Goal: Task Accomplishment & Management: Manage account settings

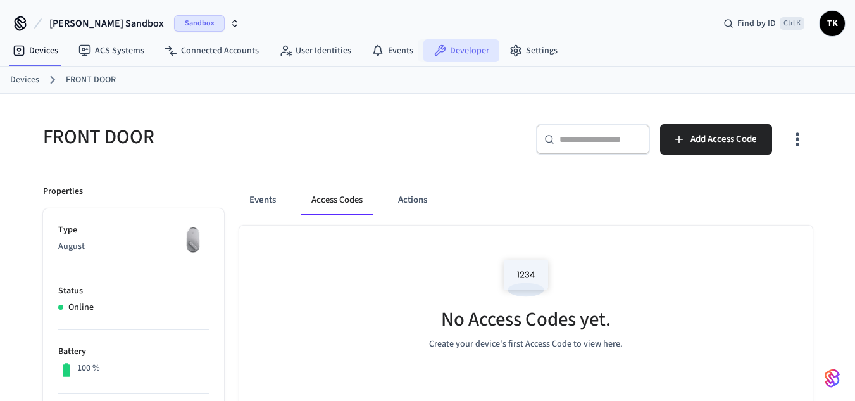
click at [435, 56] on icon at bounding box center [440, 50] width 11 height 11
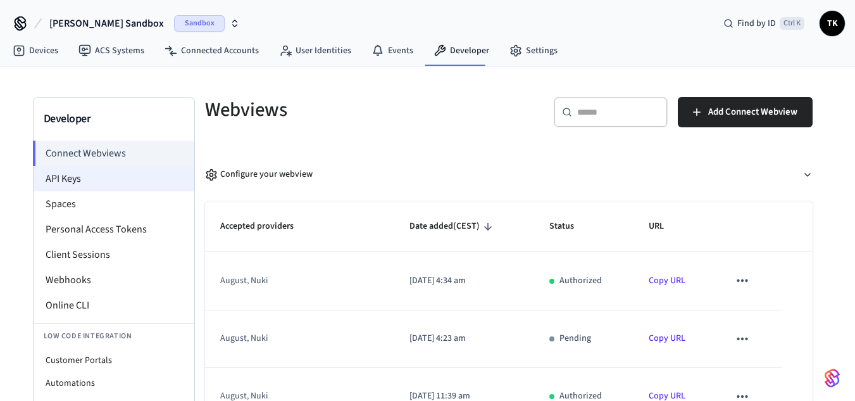
click at [139, 183] on li "API Keys" at bounding box center [114, 178] width 161 height 25
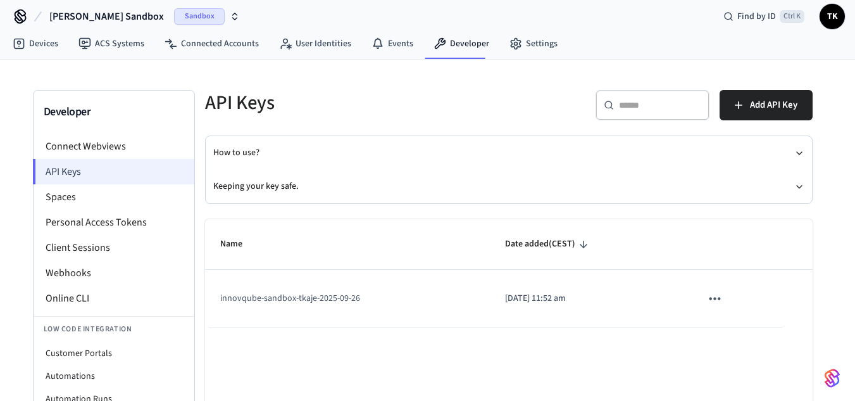
scroll to position [6, 0]
click at [500, 49] on link "Settings" at bounding box center [534, 44] width 68 height 23
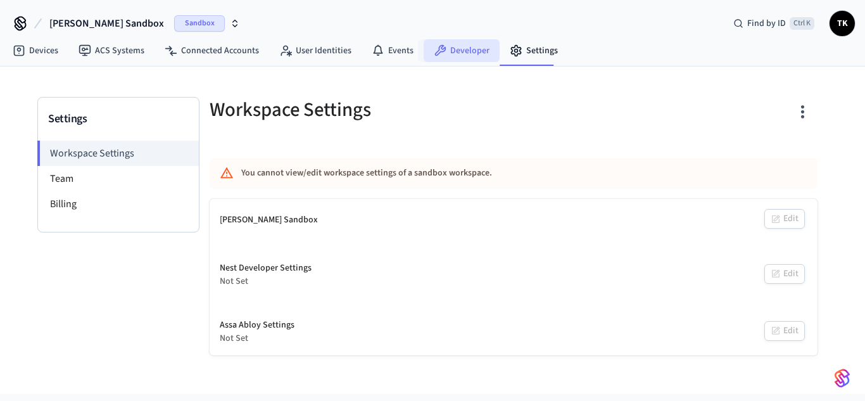
click at [448, 51] on link "Developer" at bounding box center [462, 50] width 76 height 23
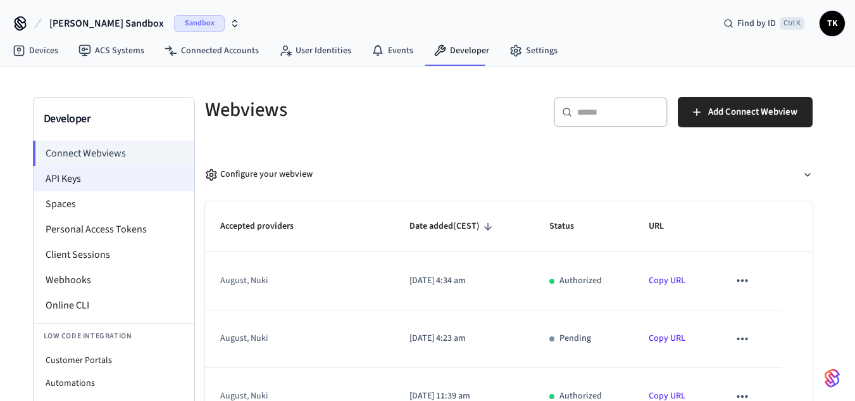
click at [107, 173] on li "API Keys" at bounding box center [114, 178] width 161 height 25
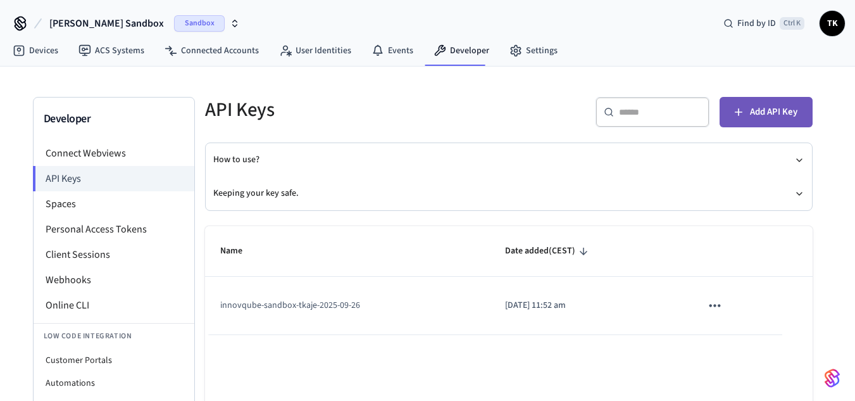
click at [772, 110] on span "Add API Key" at bounding box center [773, 112] width 47 height 16
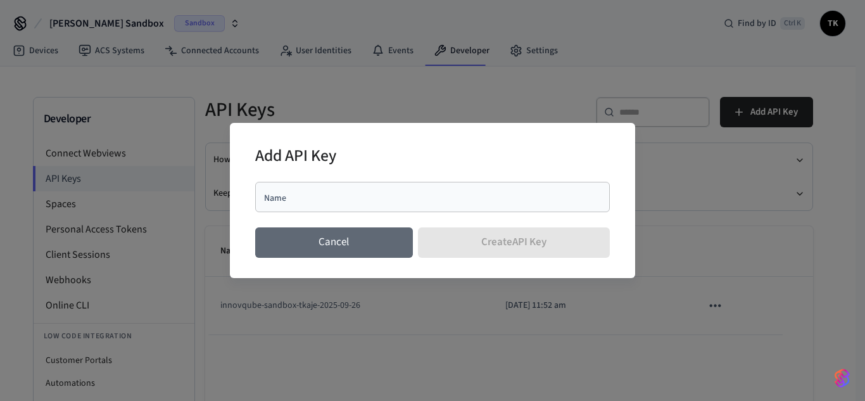
click at [353, 243] on button "Cancel" at bounding box center [334, 242] width 158 height 30
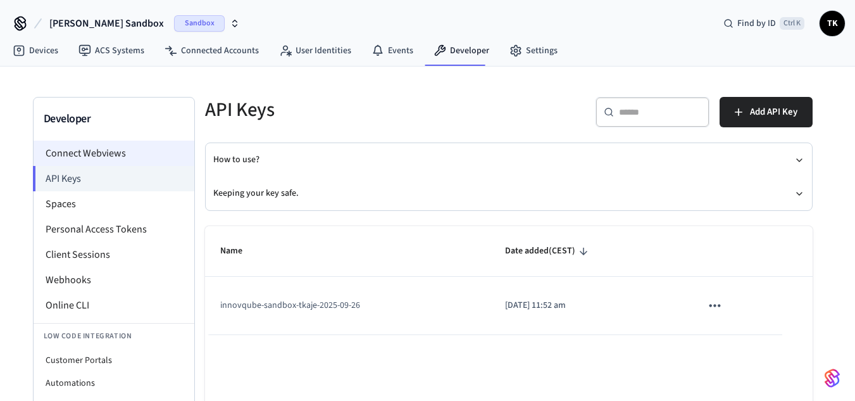
click at [116, 157] on li "Connect Webviews" at bounding box center [114, 153] width 161 height 25
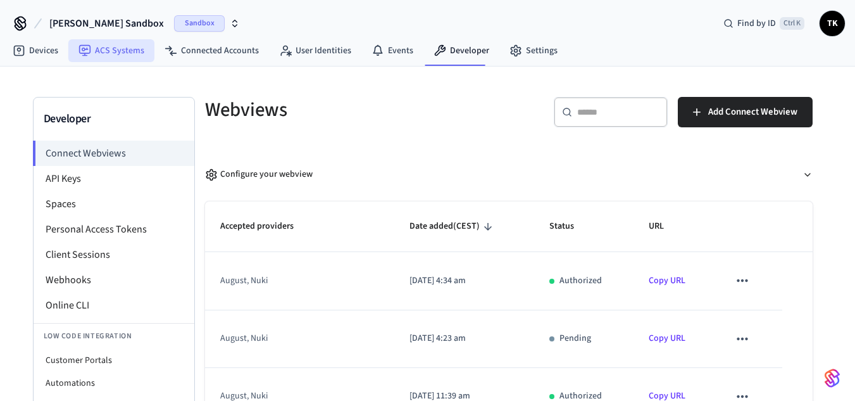
click at [104, 47] on link "ACS Systems" at bounding box center [111, 50] width 86 height 23
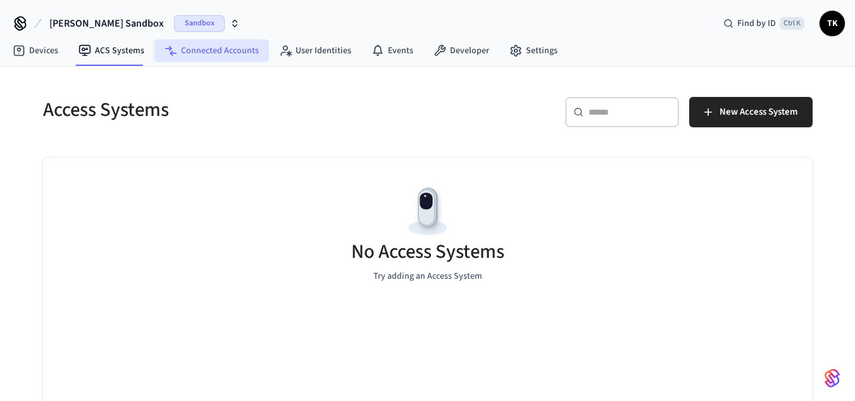
click at [189, 44] on link "Connected Accounts" at bounding box center [211, 50] width 115 height 23
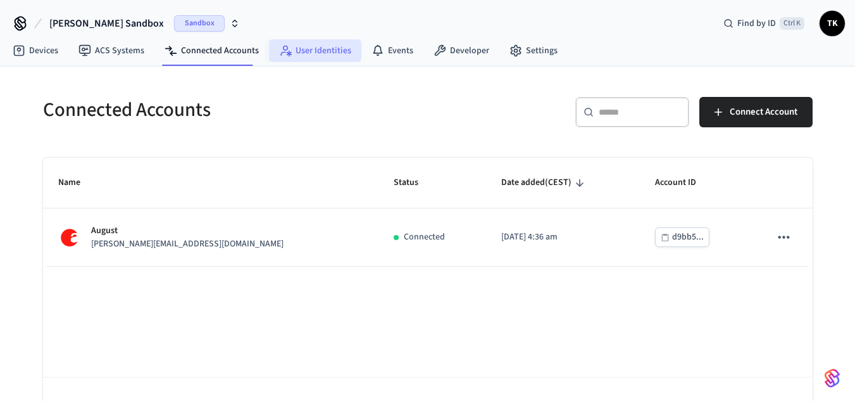
click at [317, 51] on link "User Identities" at bounding box center [315, 50] width 92 height 23
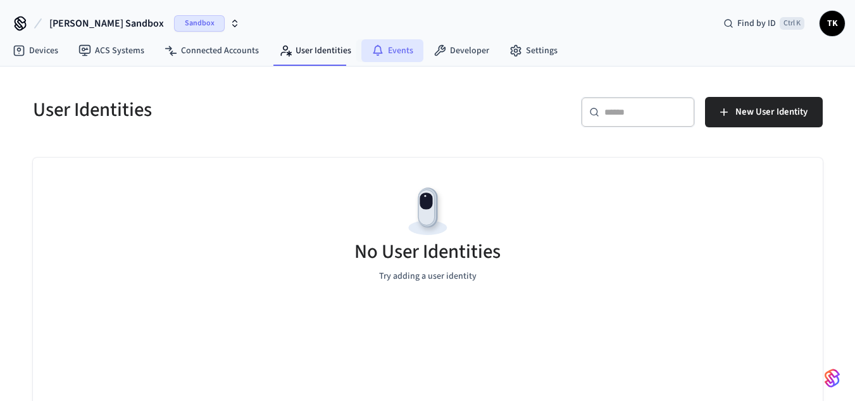
click at [402, 49] on link "Events" at bounding box center [393, 50] width 62 height 23
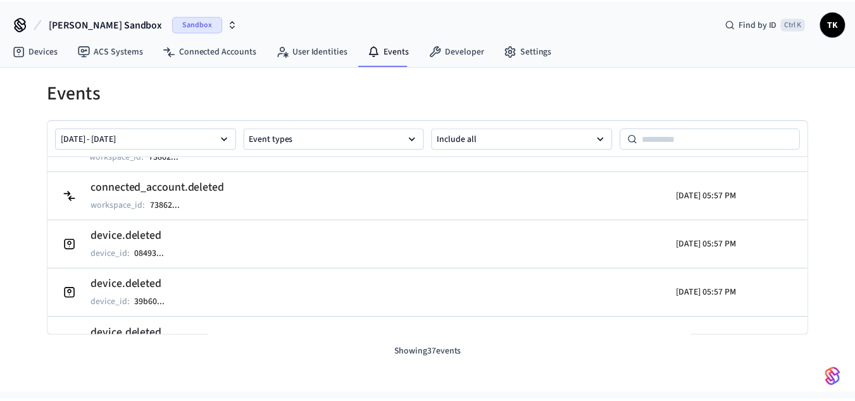
scroll to position [1663, 0]
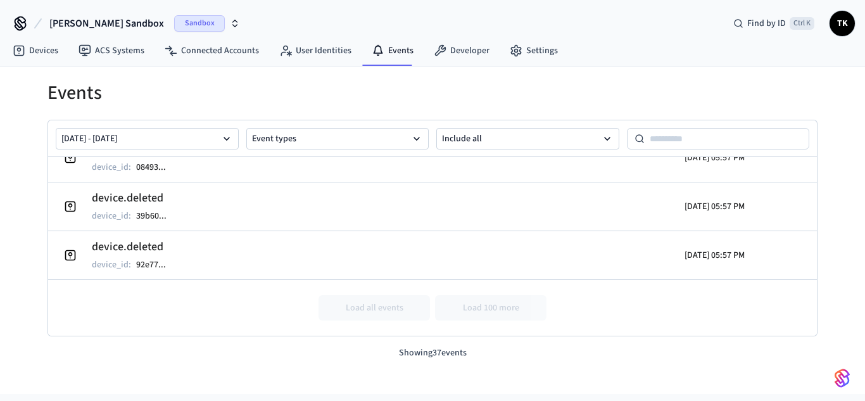
click at [839, 175] on div "Events [DATE] - [DATE] Event types Include all device.deleted device_id : ddcc0…" at bounding box center [432, 229] width 865 height 327
click at [628, 102] on h1 "Events" at bounding box center [432, 93] width 770 height 23
click at [482, 56] on link "Developer" at bounding box center [462, 50] width 76 height 23
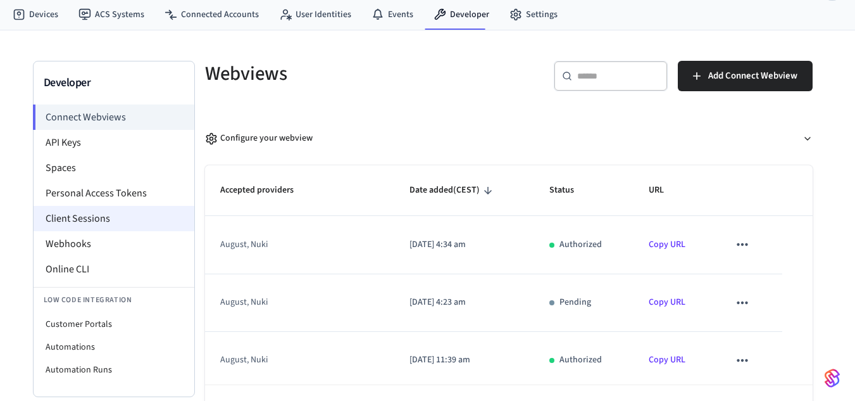
scroll to position [36, 0]
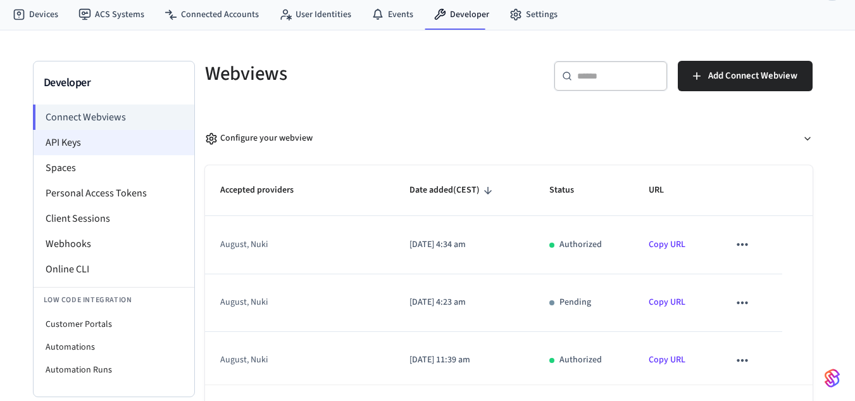
click at [103, 146] on li "API Keys" at bounding box center [114, 142] width 161 height 25
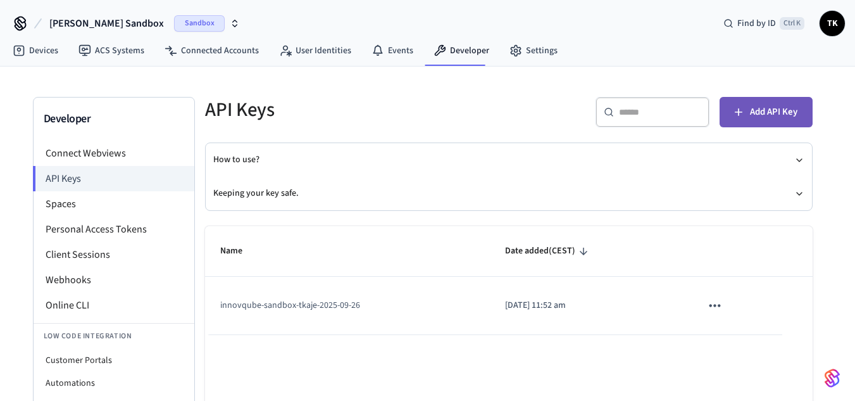
click at [736, 119] on button "Add API Key" at bounding box center [766, 112] width 93 height 30
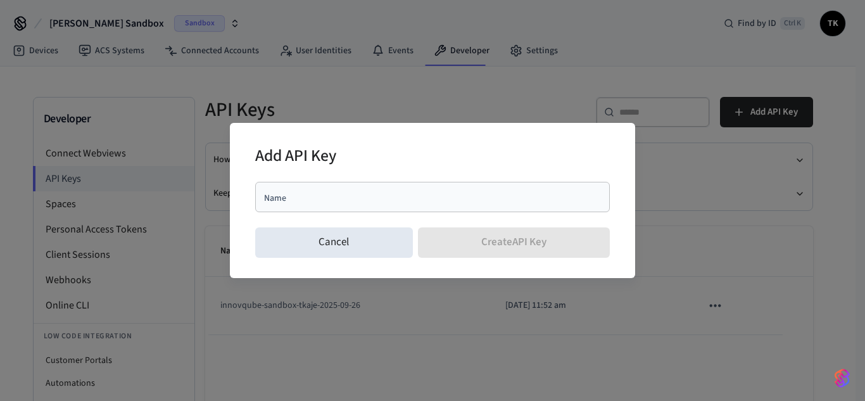
click at [577, 123] on div "Add API Key Name Name Cancel Create API Key" at bounding box center [432, 200] width 405 height 155
click at [519, 87] on div "Add API Key Name Name Cancel Create API Key" at bounding box center [432, 200] width 865 height 401
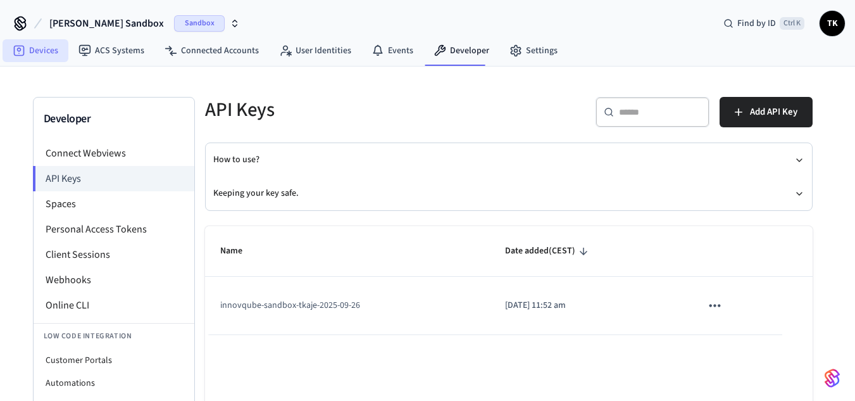
click at [48, 51] on link "Devices" at bounding box center [36, 50] width 66 height 23
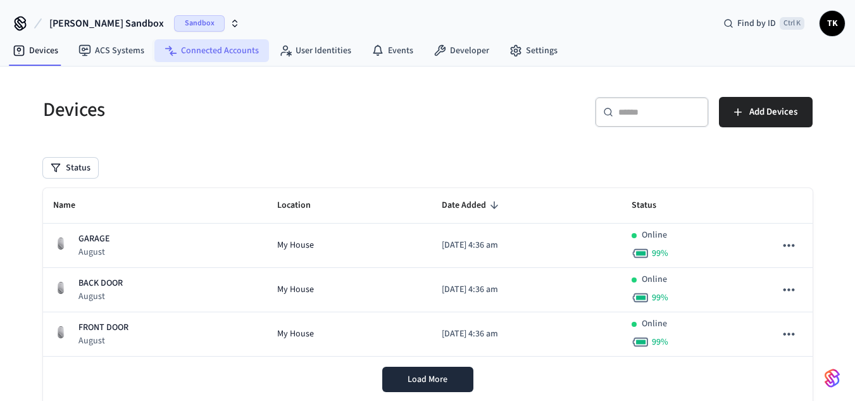
click at [222, 48] on link "Connected Accounts" at bounding box center [211, 50] width 115 height 23
